Goal: Transaction & Acquisition: Purchase product/service

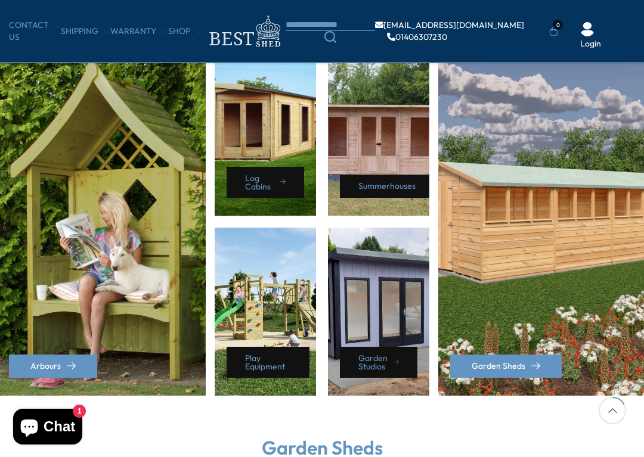
scroll to position [535, 0]
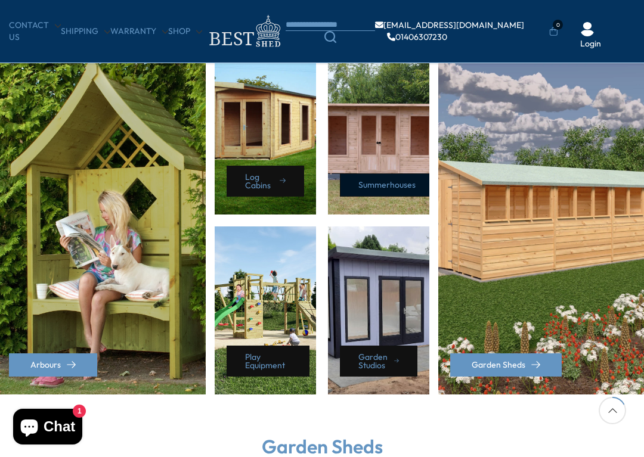
click at [383, 173] on link "Summerhouses" at bounding box center [390, 184] width 100 height 23
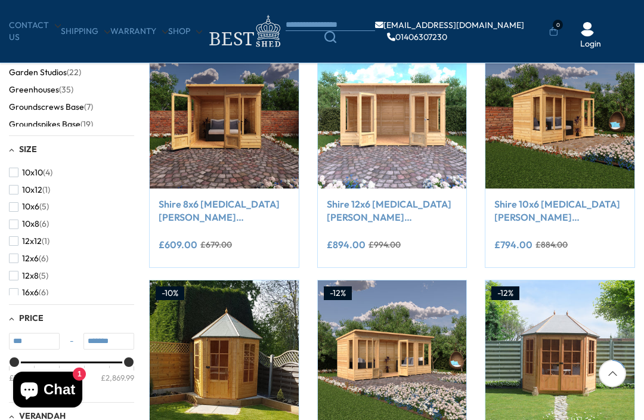
scroll to position [235, 0]
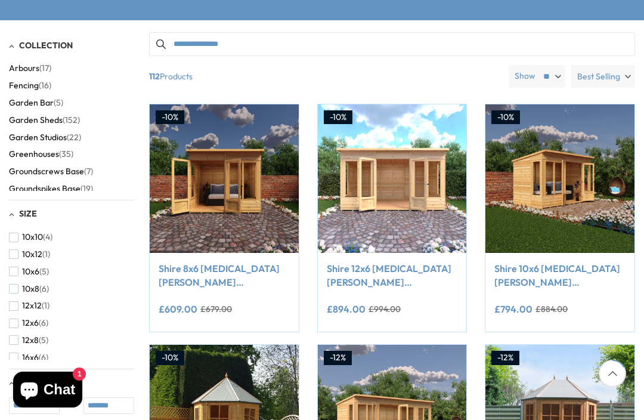
click at [378, 274] on link "Shire 12x6 Alora Pent Summerhouse" at bounding box center [392, 275] width 131 height 27
click at [377, 274] on link "Shire 12x6 Alora Pent Summerhouse" at bounding box center [392, 275] width 131 height 27
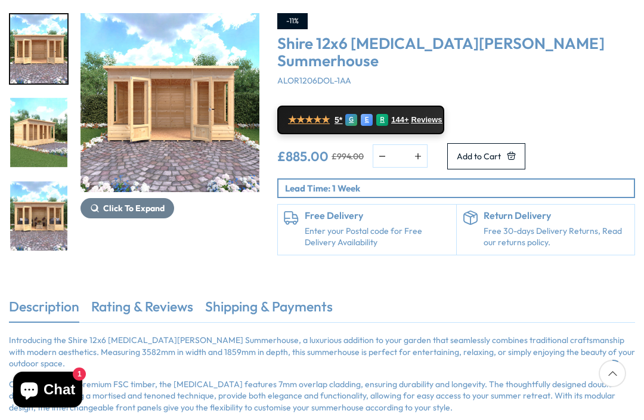
scroll to position [157, 0]
